Goal: Task Accomplishment & Management: Use online tool/utility

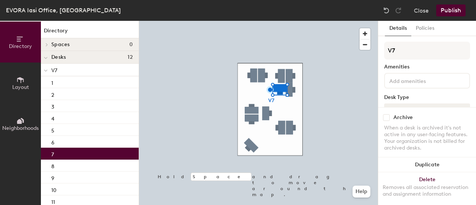
click at [289, 21] on div at bounding box center [258, 21] width 239 height 0
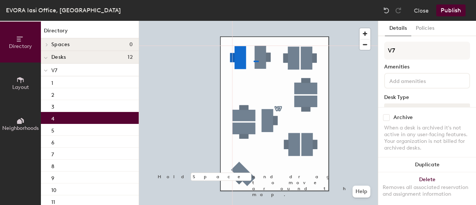
click at [252, 21] on div at bounding box center [258, 21] width 239 height 0
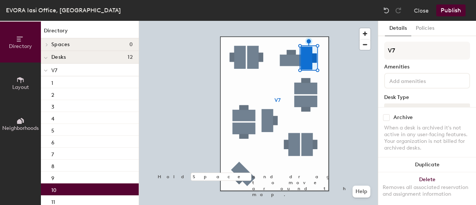
click at [287, 21] on div at bounding box center [258, 21] width 239 height 0
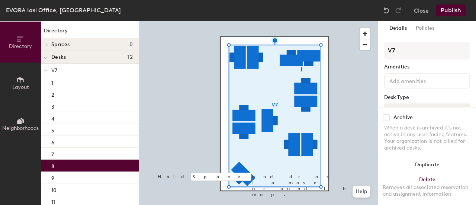
click at [302, 21] on div at bounding box center [258, 21] width 239 height 0
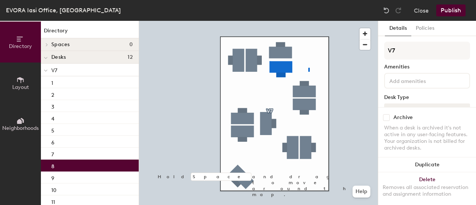
click at [309, 21] on div at bounding box center [258, 21] width 239 height 0
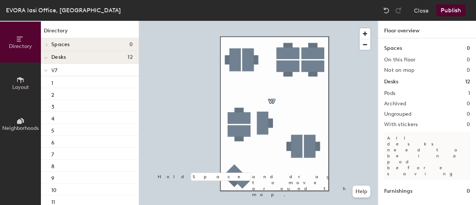
click at [454, 9] on button "Publish" at bounding box center [450, 10] width 29 height 12
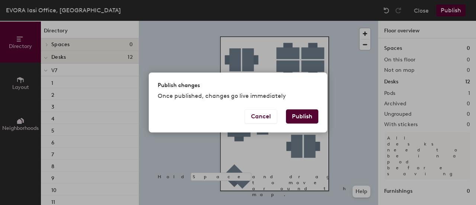
click at [295, 116] on button "Publish" at bounding box center [302, 116] width 32 height 14
